Goal: Find specific page/section: Find specific page/section

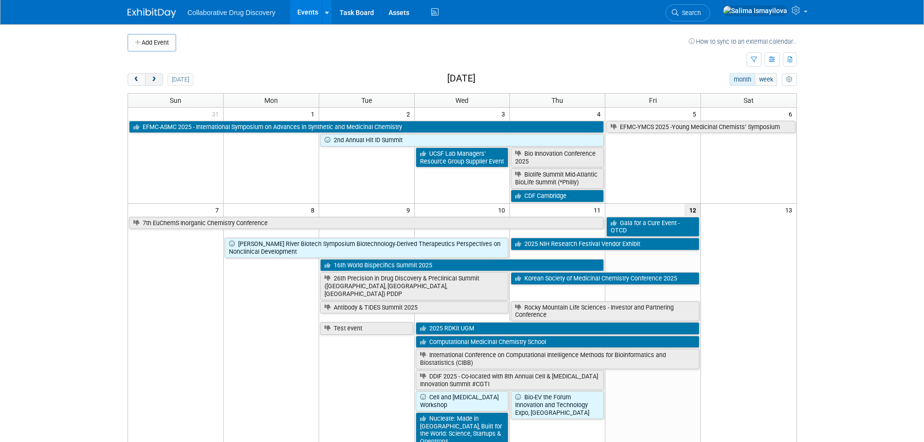
click at [159, 78] on button "next" at bounding box center [154, 79] width 18 height 13
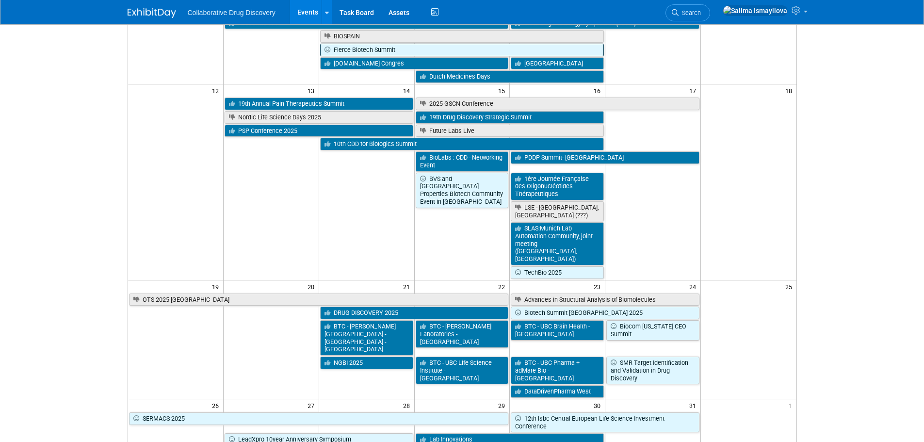
scroll to position [291, 0]
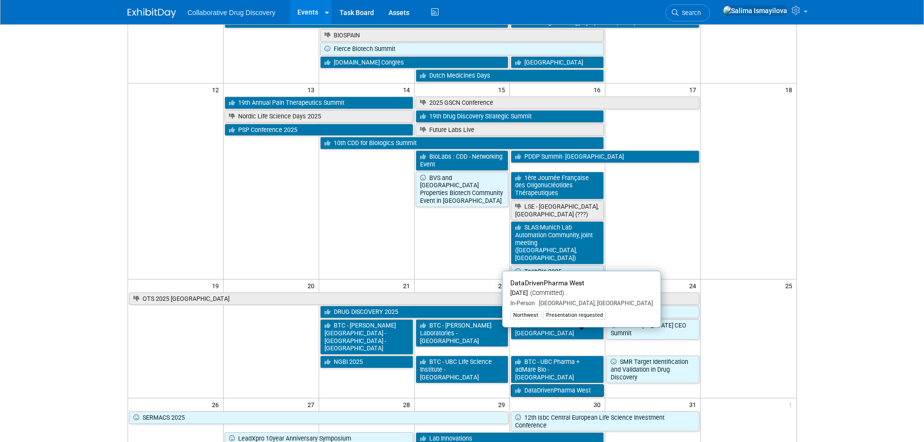
click at [527, 384] on link "DataDrivenPharma West" at bounding box center [557, 390] width 93 height 13
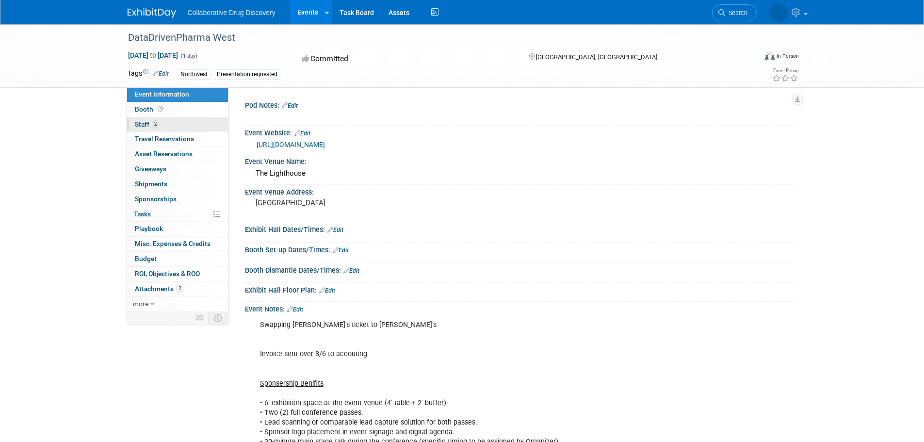
click at [142, 123] on span "Staff 2" at bounding box center [147, 124] width 24 height 8
